Goal: Find specific page/section: Find specific page/section

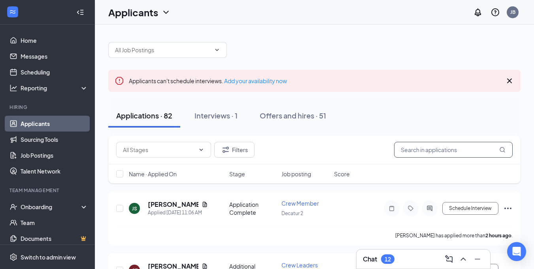
click at [402, 149] on input "text" at bounding box center [453, 150] width 119 height 16
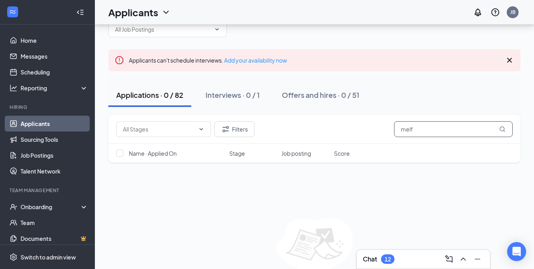
scroll to position [40, 0]
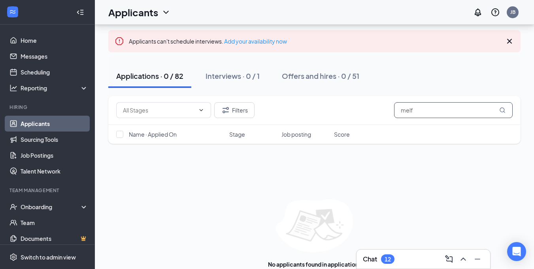
click at [416, 112] on input "melf" at bounding box center [453, 110] width 119 height 16
drag, startPoint x: 420, startPoint y: 113, endPoint x: 379, endPoint y: 115, distance: 40.4
click at [379, 115] on div "Filters melf" at bounding box center [314, 110] width 397 height 16
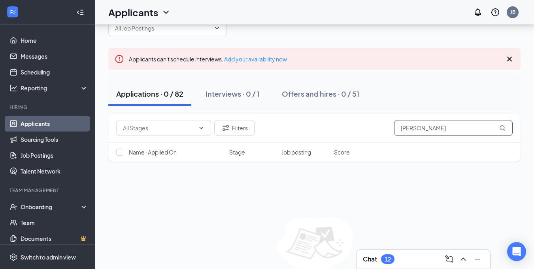
scroll to position [40, 0]
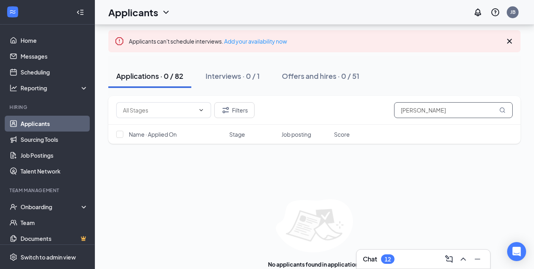
drag, startPoint x: 426, startPoint y: 108, endPoint x: 387, endPoint y: 109, distance: 38.8
click at [387, 109] on div "Filters [PERSON_NAME]" at bounding box center [314, 110] width 397 height 16
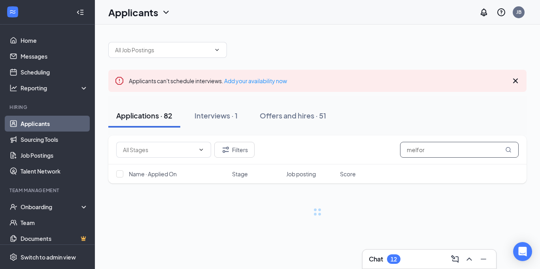
type input "[PERSON_NAME]"
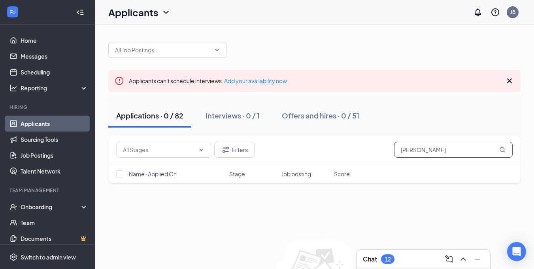
drag, startPoint x: 431, startPoint y: 151, endPoint x: 391, endPoint y: 153, distance: 39.6
click at [391, 153] on div "Filters [PERSON_NAME]" at bounding box center [314, 150] width 397 height 16
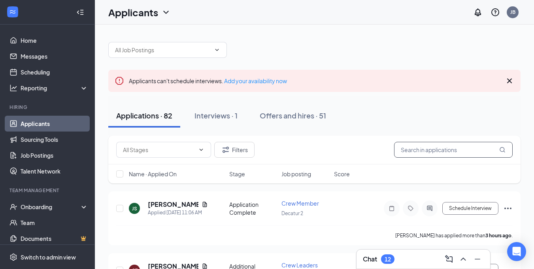
click at [429, 153] on input "text" at bounding box center [453, 150] width 119 height 16
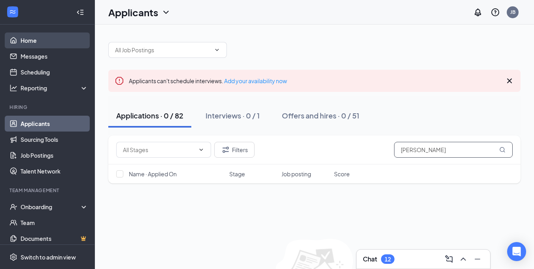
type input "[PERSON_NAME]"
click at [42, 41] on link "Home" at bounding box center [55, 40] width 68 height 16
